Goal: Use online tool/utility: Utilize a website feature to perform a specific function

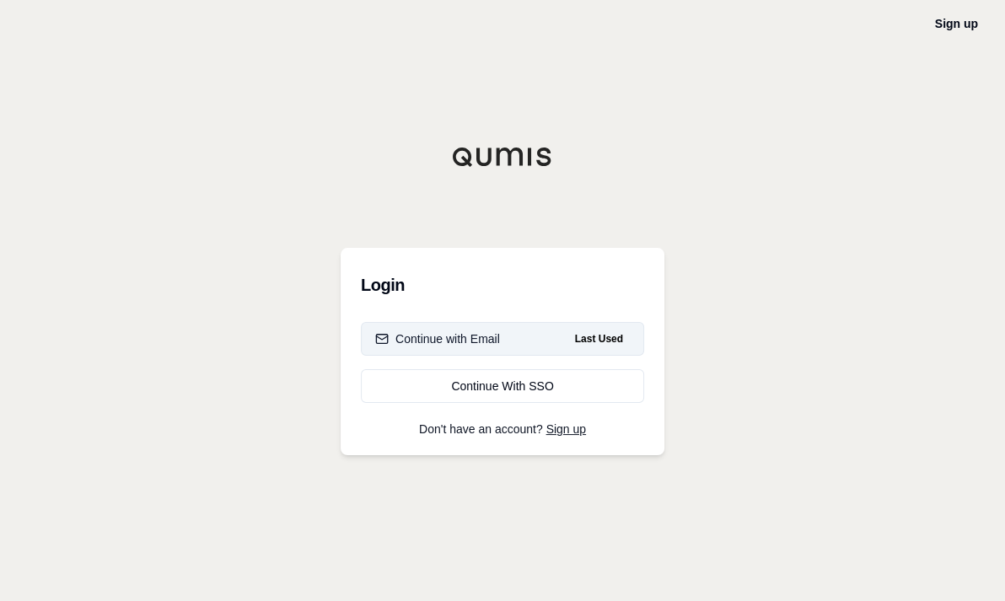
click at [474, 341] on div "Continue with Email" at bounding box center [437, 338] width 125 height 17
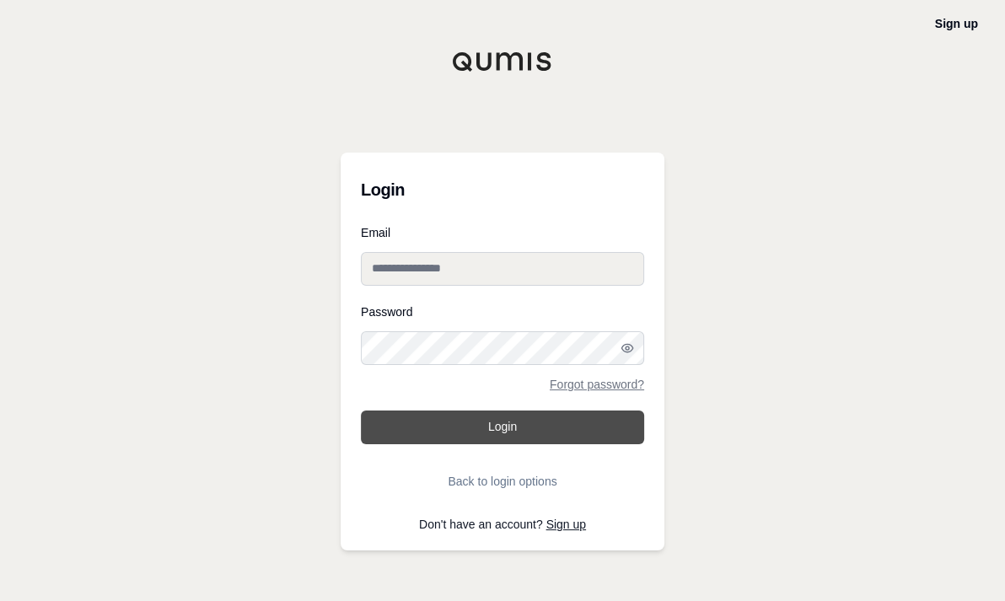
type input "**********"
click at [473, 421] on button "Login" at bounding box center [502, 428] width 283 height 34
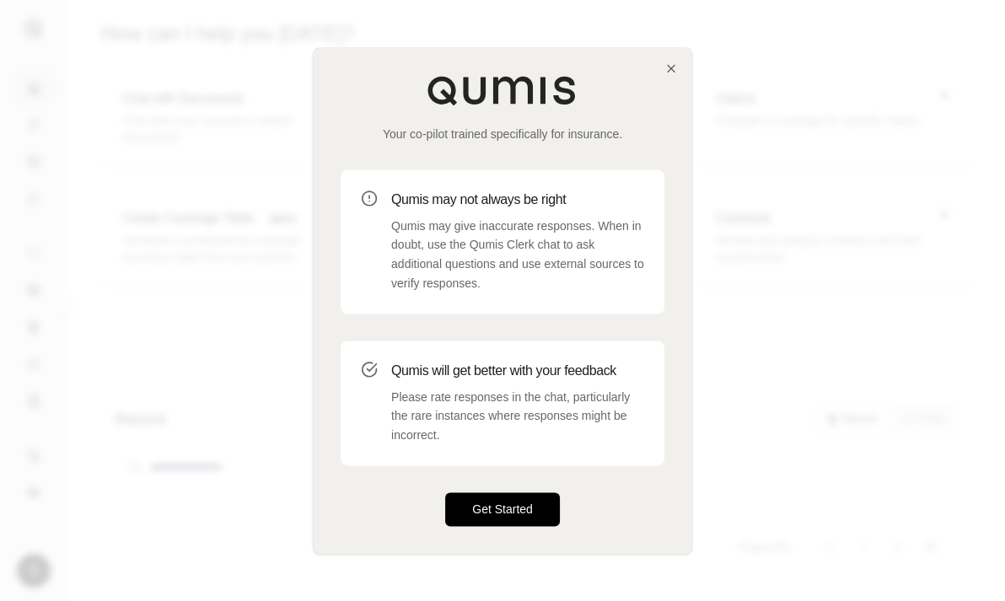
click at [509, 502] on button "Get Started" at bounding box center [502, 509] width 115 height 34
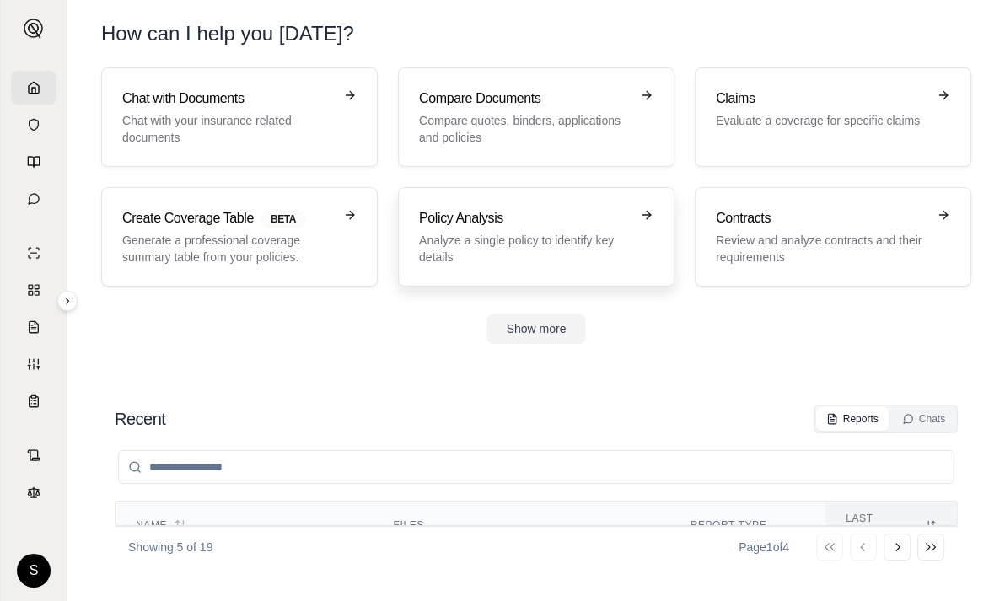
click at [456, 217] on h3 "Policy Analysis" at bounding box center [524, 218] width 211 height 20
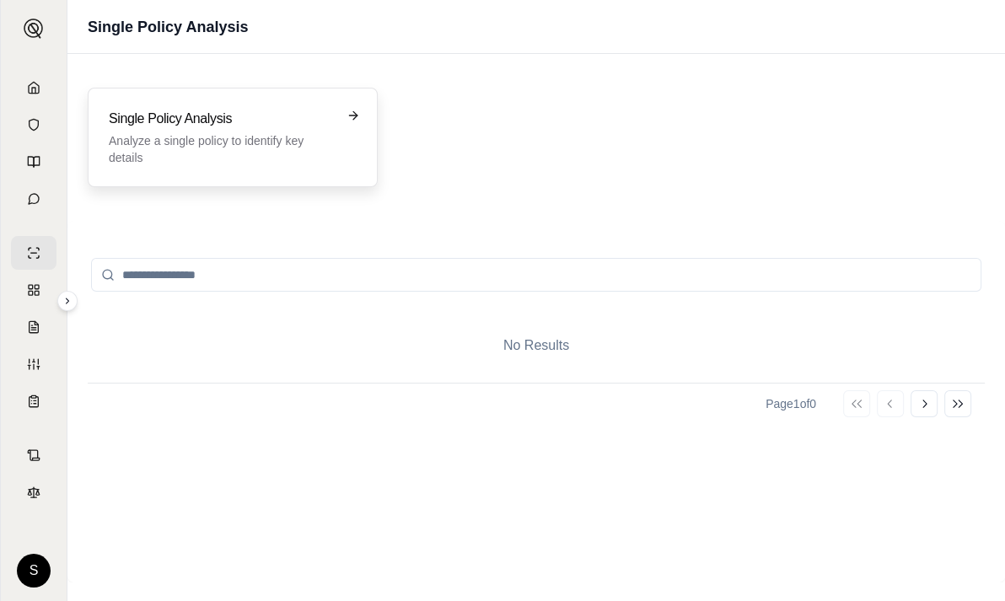
click at [267, 133] on p "Analyze a single policy to identify key details" at bounding box center [221, 149] width 224 height 34
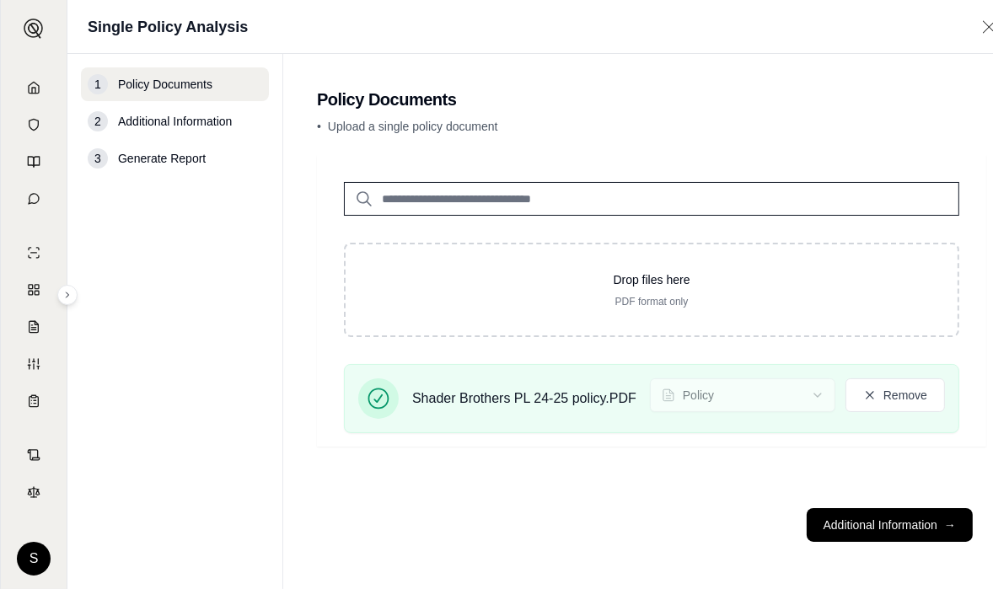
scroll to position [11, 0]
click at [863, 526] on button "Additional Information →" at bounding box center [890, 525] width 166 height 34
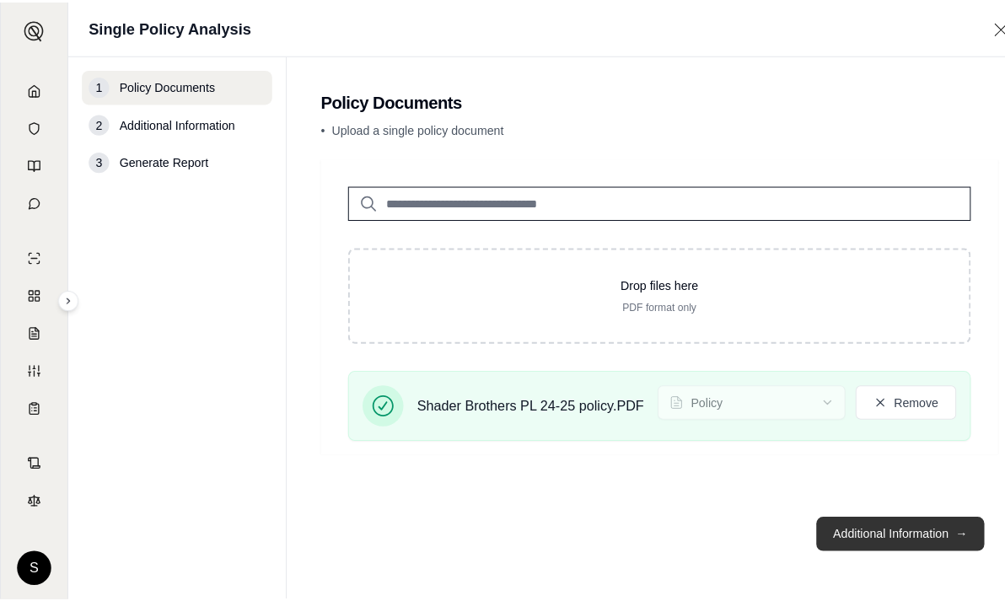
scroll to position [0, 0]
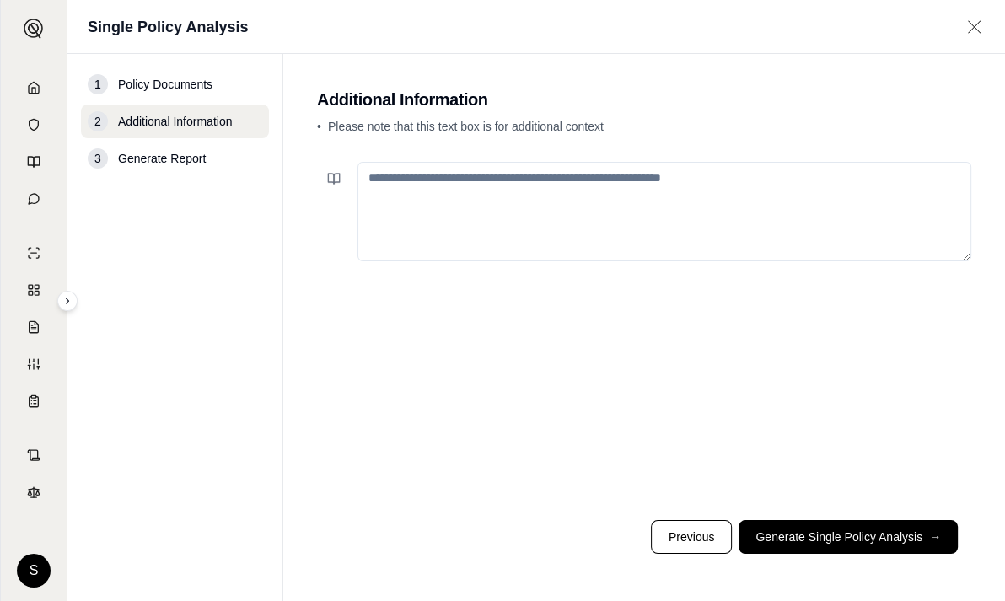
click at [479, 187] on textarea at bounding box center [664, 211] width 614 height 99
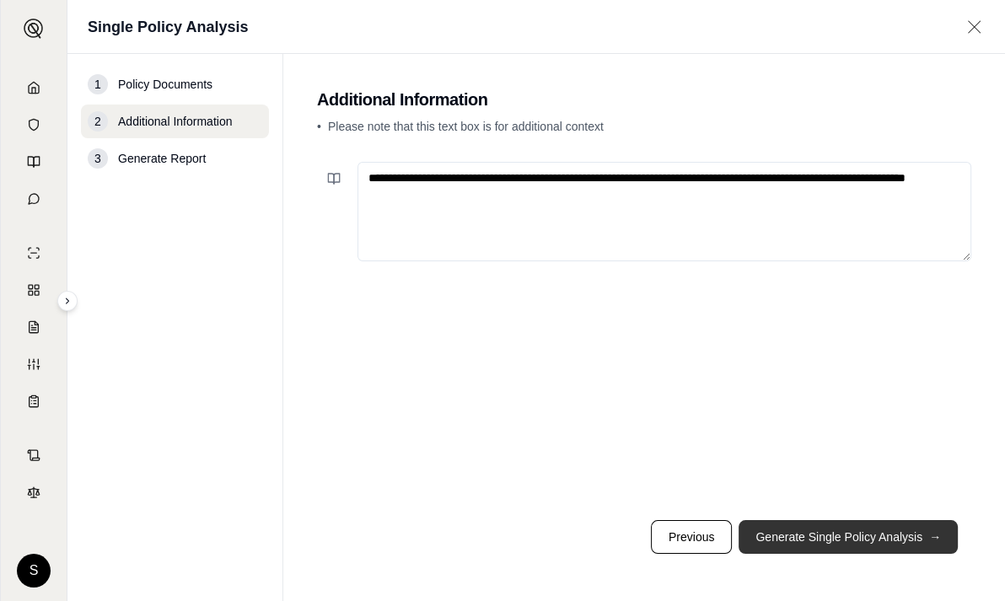
type textarea "**********"
click at [809, 535] on button "Generate Single Policy Analysis →" at bounding box center [847, 537] width 219 height 34
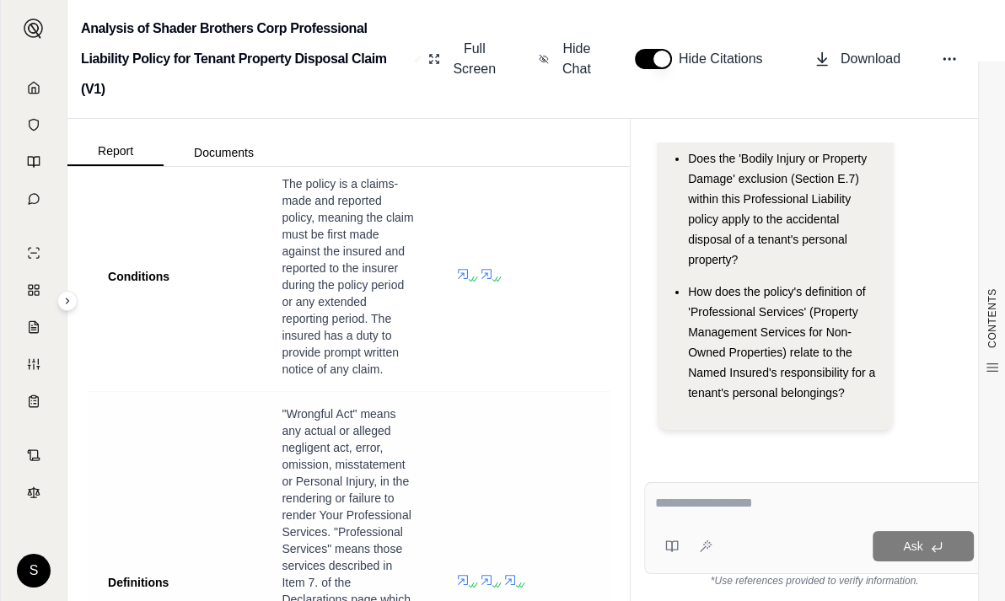
scroll to position [7297, 0]
